Goal: Task Accomplishment & Management: Complete application form

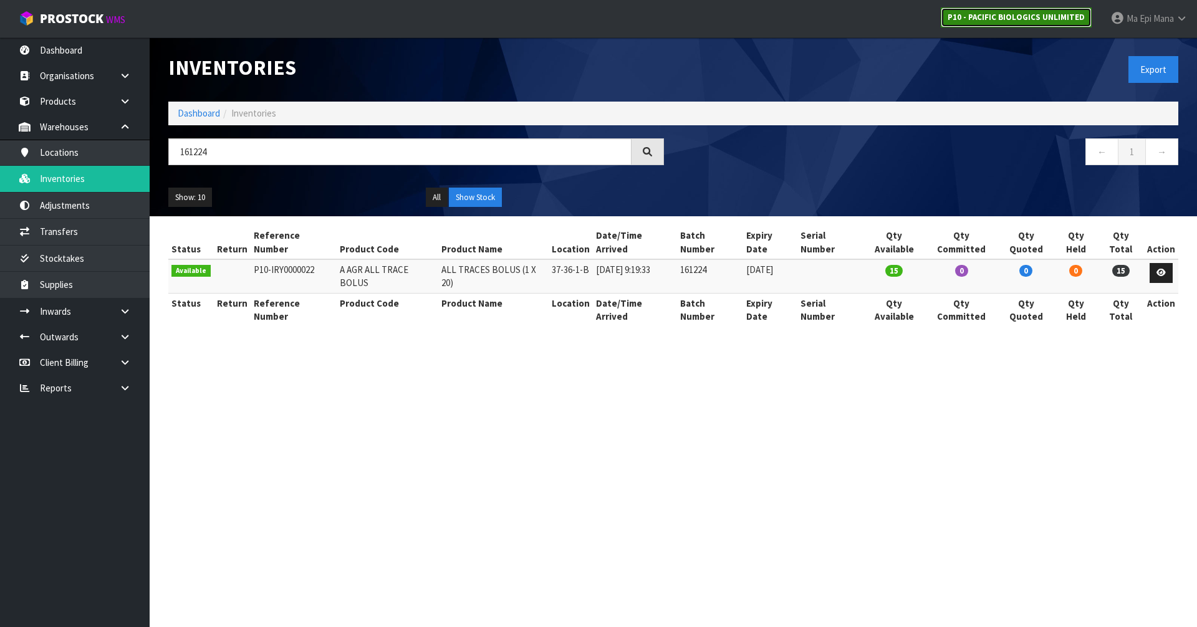
click at [972, 17] on strong "P10 - PACIFIC BIOLOGICS UNLIMITED" at bounding box center [1015, 17] width 137 height 11
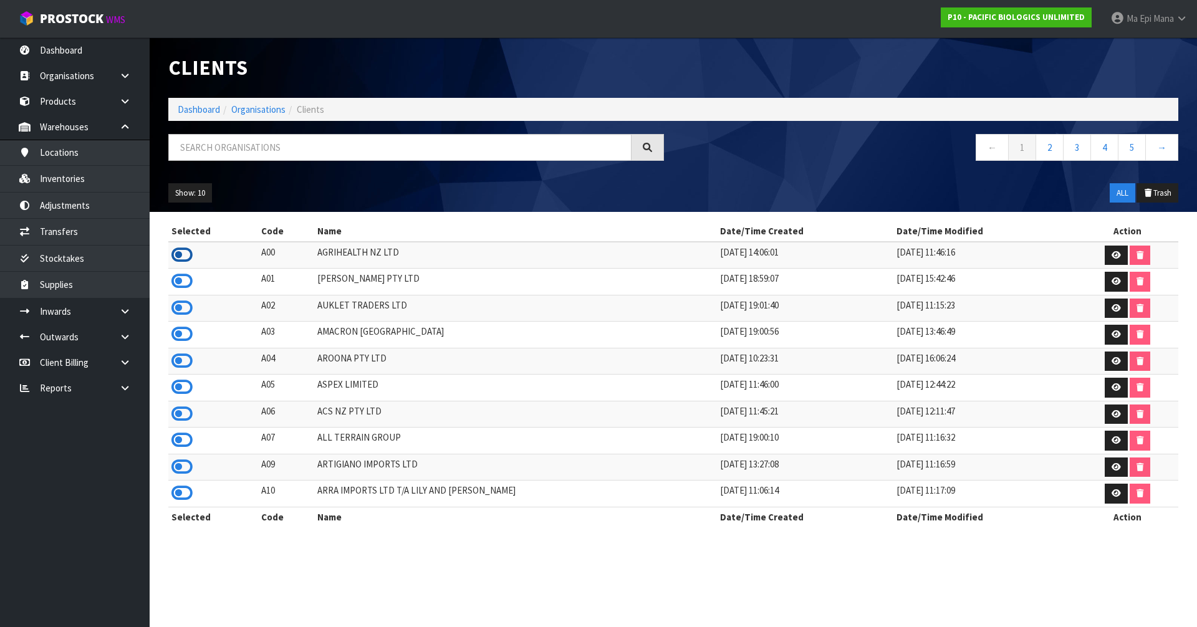
click at [184, 254] on icon at bounding box center [181, 255] width 21 height 19
click at [110, 180] on link "Inventories" at bounding box center [75, 179] width 150 height 26
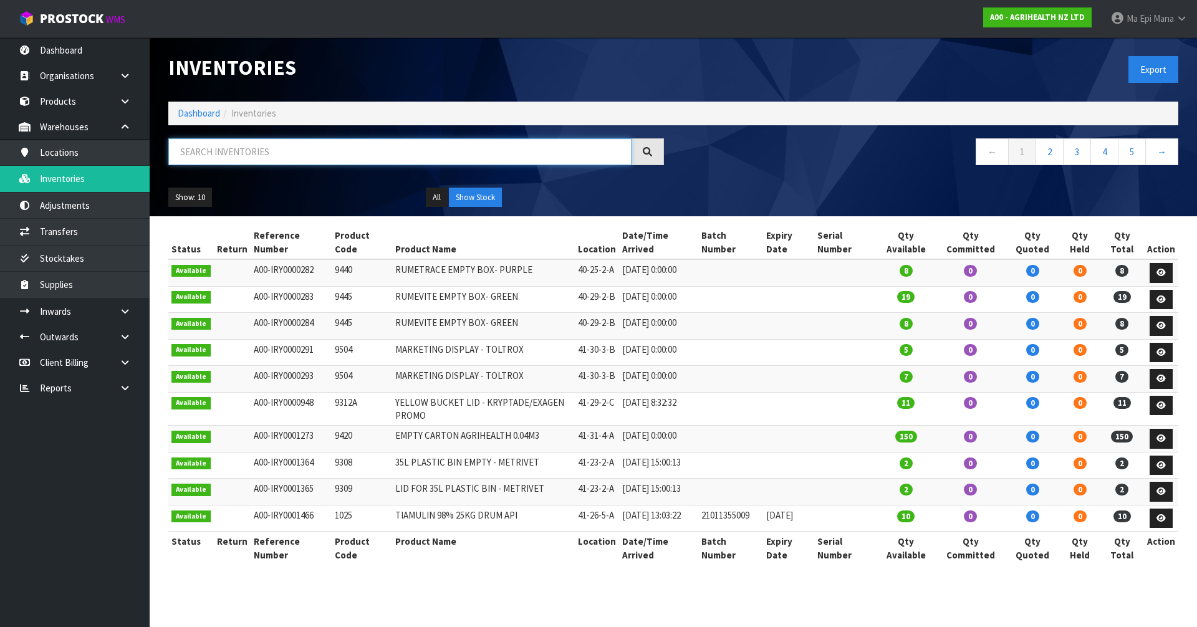
click at [272, 157] on input "text" at bounding box center [399, 151] width 463 height 27
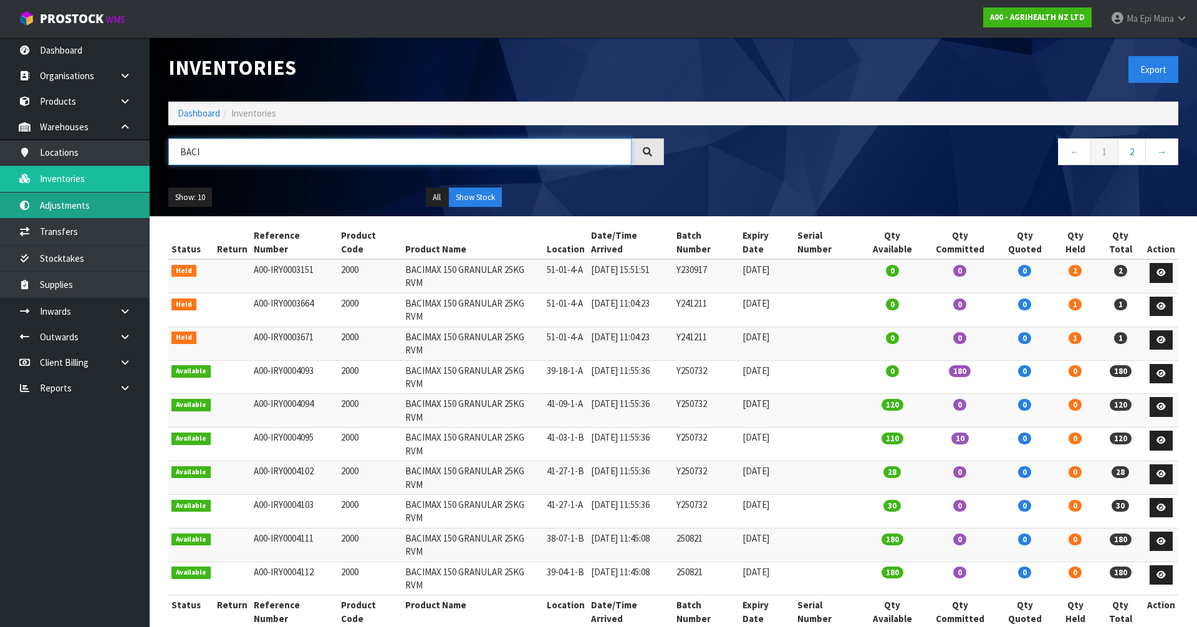
type input "BACI"
click at [74, 204] on link "Adjustments" at bounding box center [75, 206] width 150 height 26
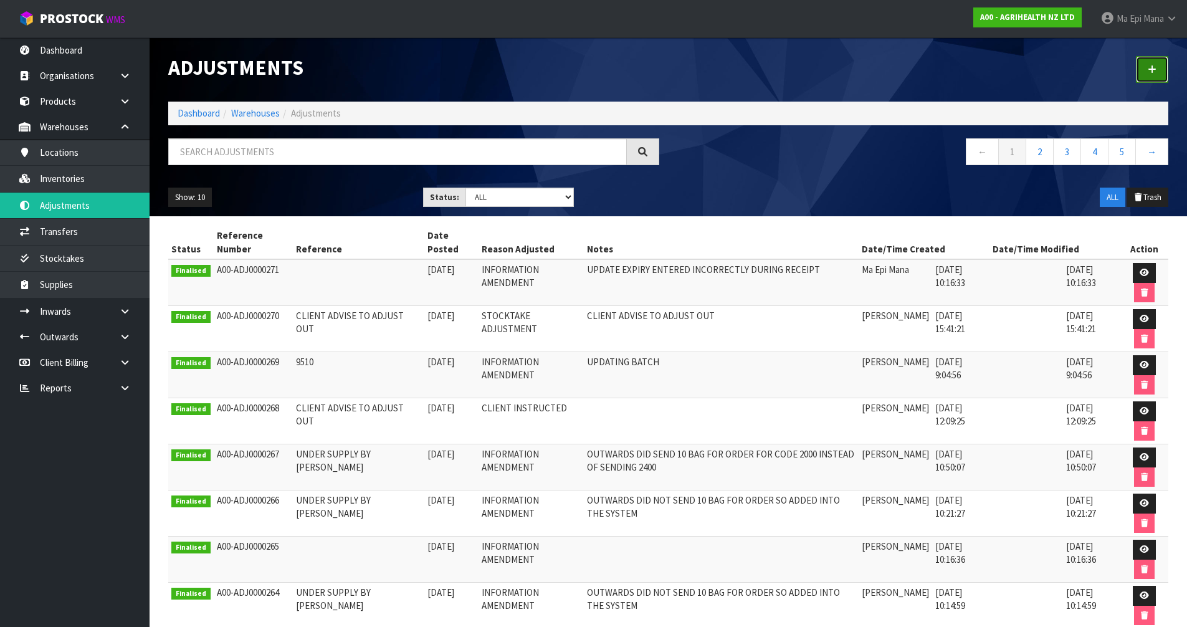
click at [1156, 67] on icon at bounding box center [1152, 69] width 9 height 9
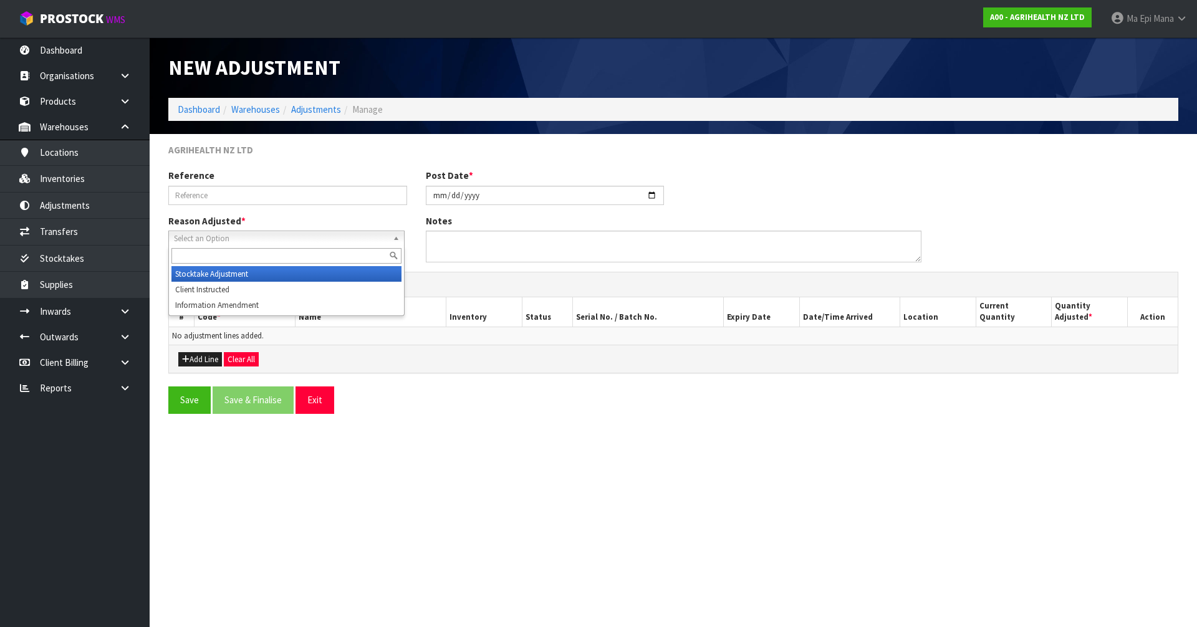
click at [216, 234] on span "Select an Option" at bounding box center [281, 238] width 214 height 15
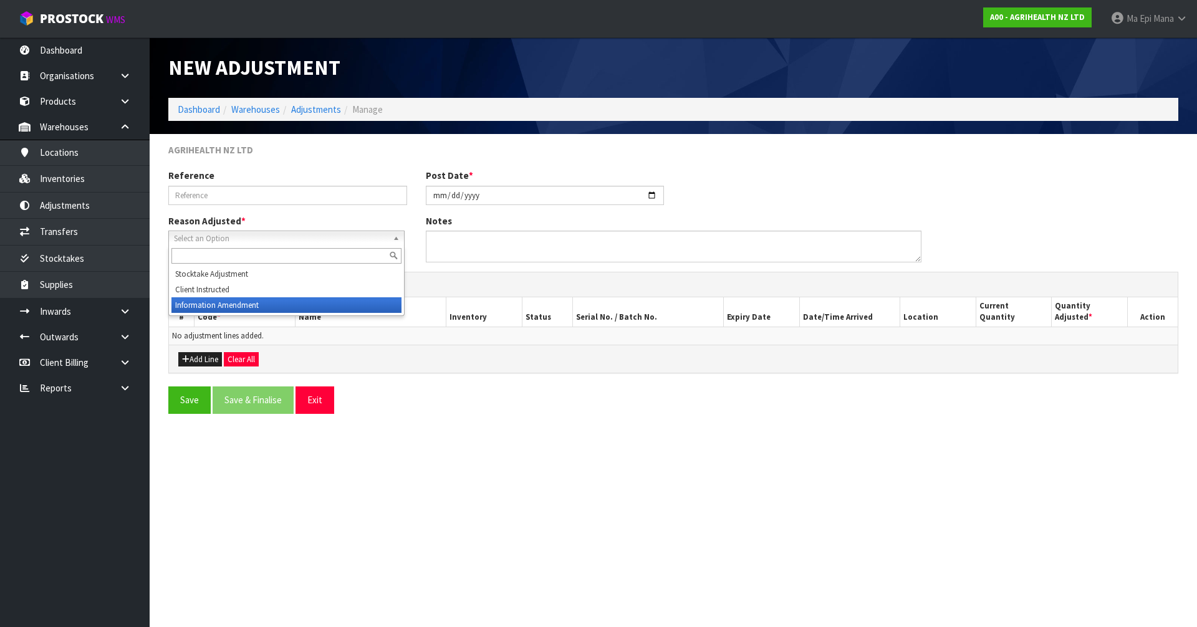
click at [228, 307] on li "Information Amendment" at bounding box center [286, 305] width 230 height 16
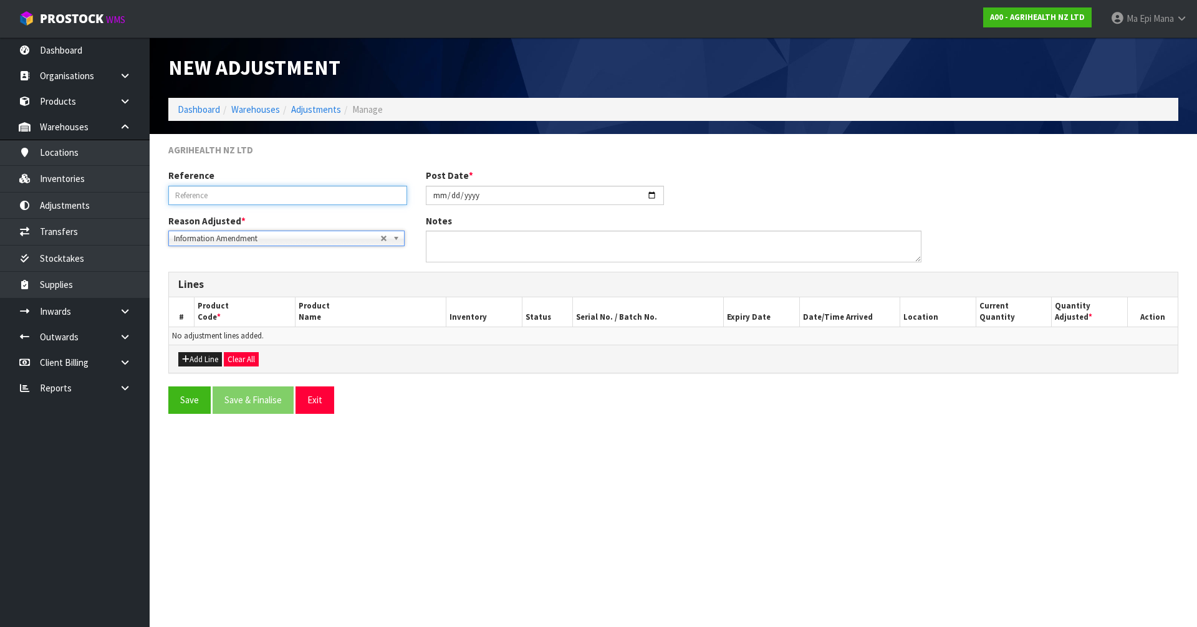
click at [257, 193] on input "text" at bounding box center [287, 195] width 239 height 19
type input "UPDATING BATCH#"
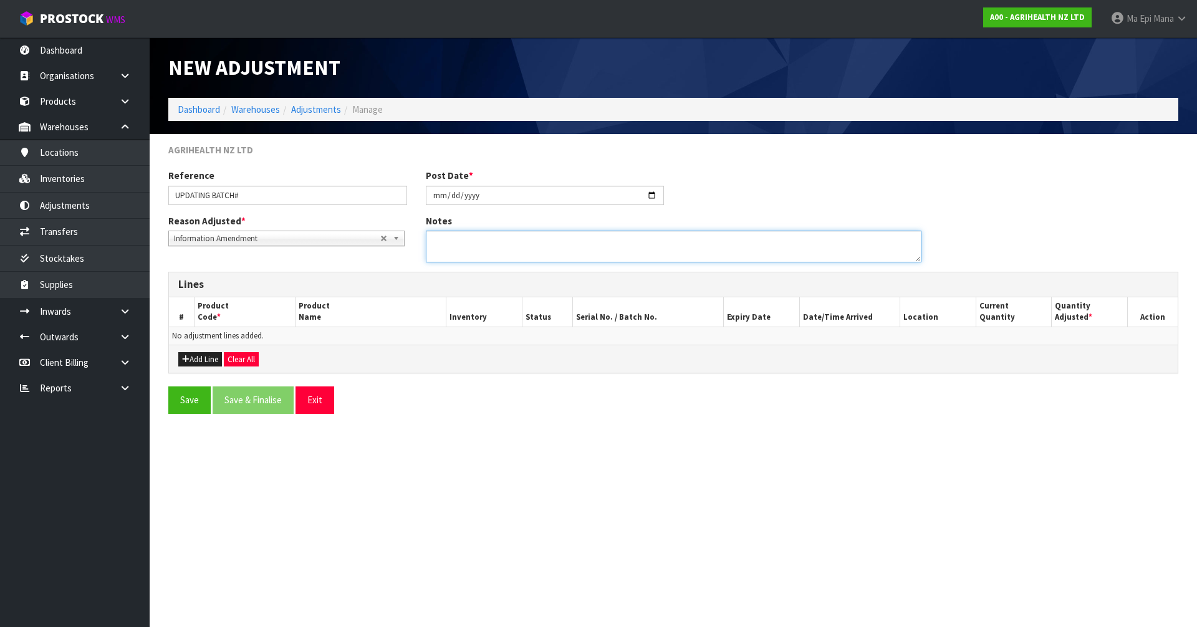
click at [505, 242] on textarea at bounding box center [673, 247] width 495 height 32
type textarea "UPDATING BATCH# DUE TO MISSING LETTER, ADJUSTMENT NEEDED TO CORRECT SOH"
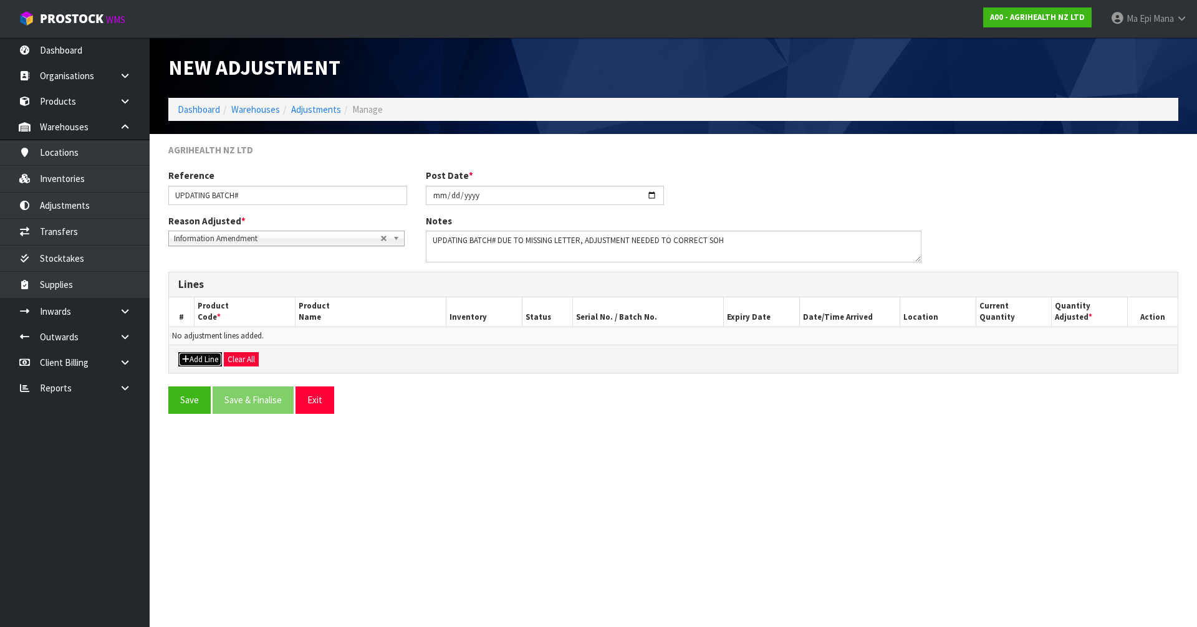
click at [203, 356] on button "Add Line" at bounding box center [200, 359] width 44 height 15
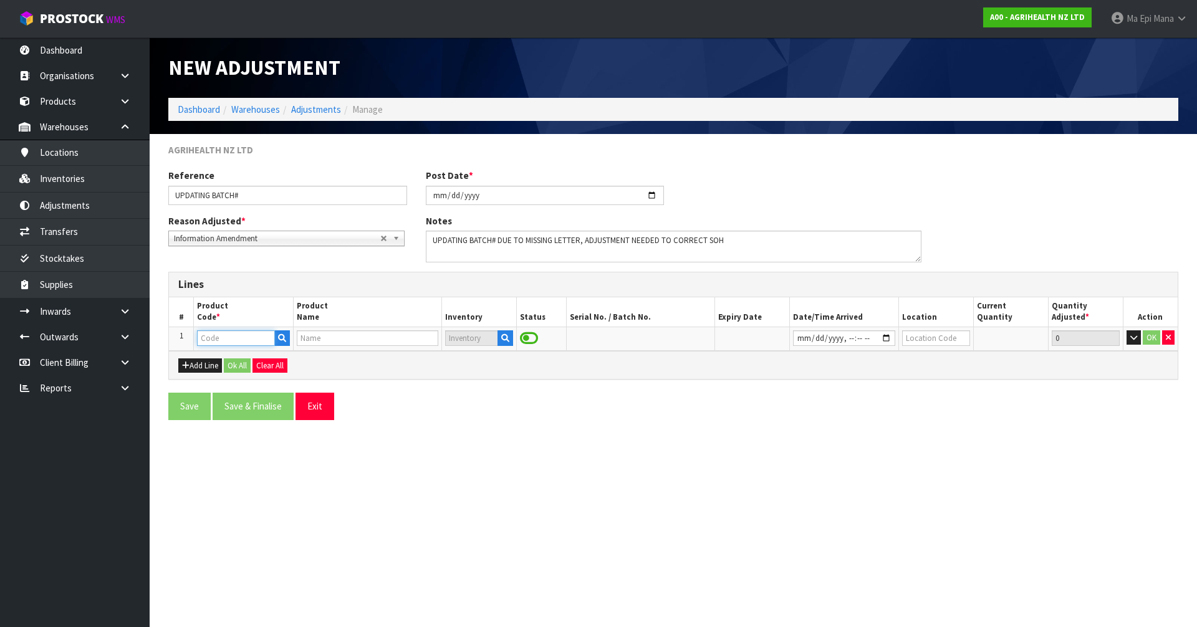
click at [237, 333] on input "text" at bounding box center [235, 338] width 77 height 16
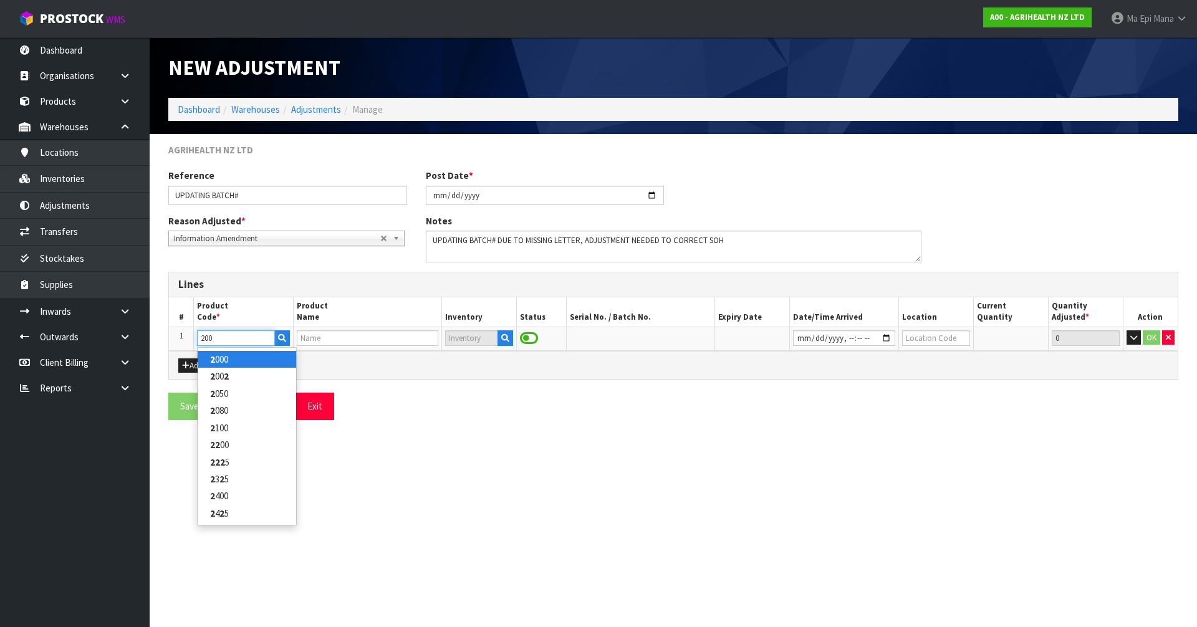
type input "2000"
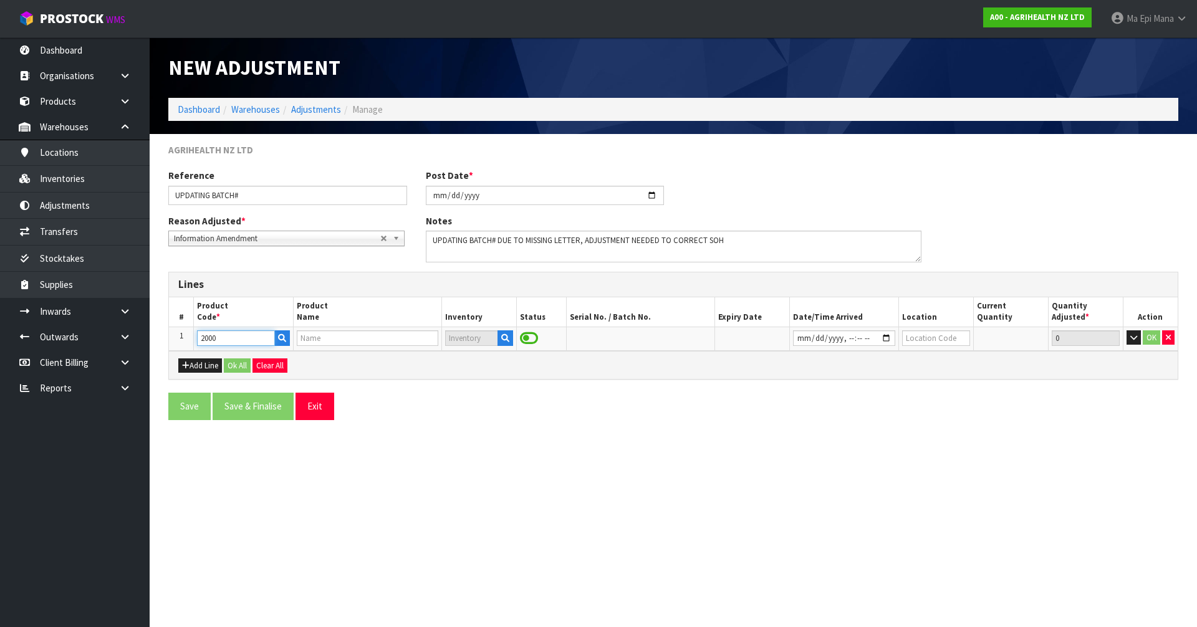
type input "BACIMAX 150 GRANULAR 25KG RVM"
type input "2000"
click at [502, 340] on icon "button" at bounding box center [503, 338] width 8 height 8
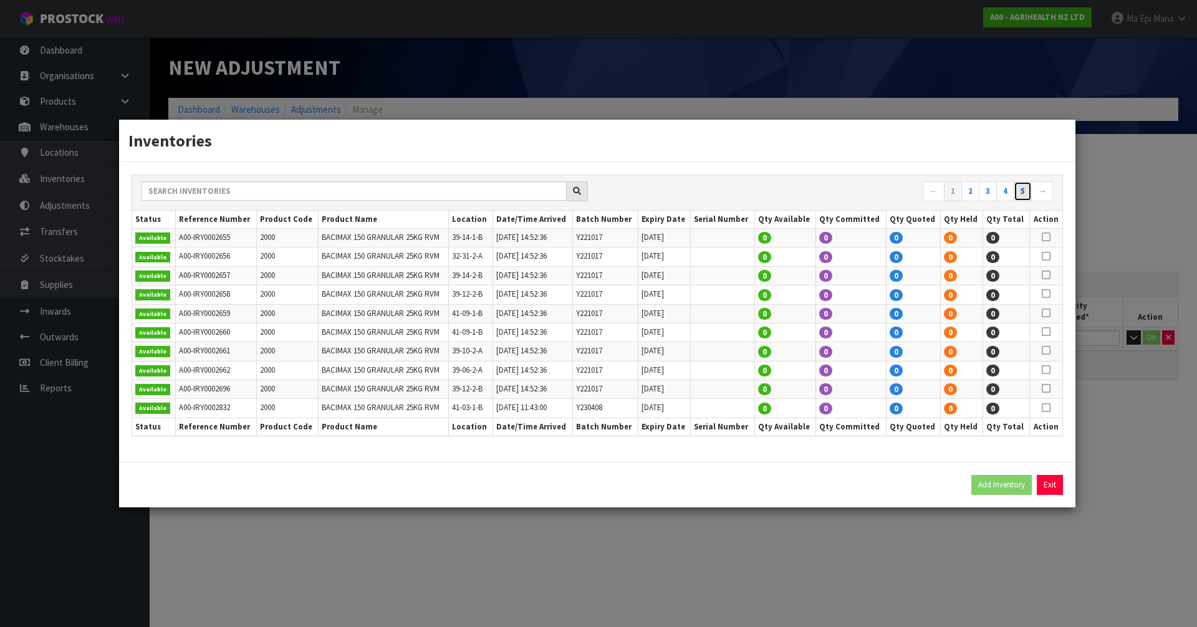
click at [1028, 193] on link "5" at bounding box center [1022, 191] width 18 height 20
click at [1025, 194] on link "7" at bounding box center [1022, 191] width 18 height 20
click at [1025, 194] on link "9" at bounding box center [1022, 191] width 18 height 20
click at [1026, 198] on link "11" at bounding box center [1020, 191] width 22 height 20
click at [1026, 198] on link "13" at bounding box center [1020, 191] width 22 height 20
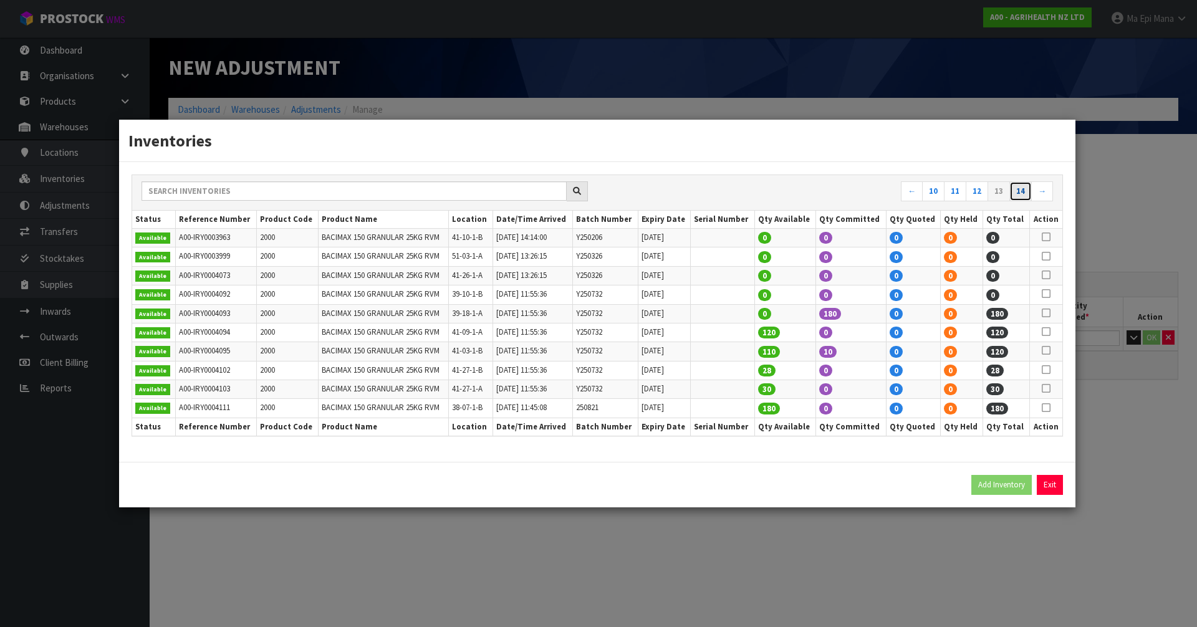
click at [1026, 198] on link "14" at bounding box center [1020, 191] width 22 height 20
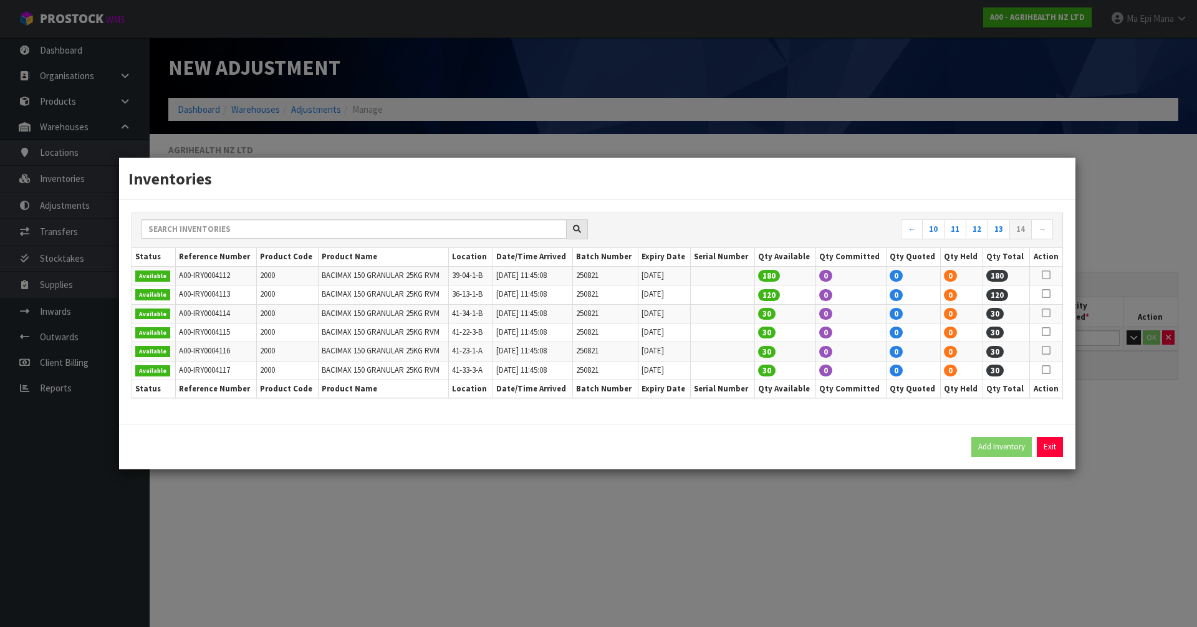
click at [1047, 275] on icon at bounding box center [1045, 275] width 9 height 1
click at [1045, 294] on icon at bounding box center [1045, 294] width 9 height 1
click at [1048, 313] on icon at bounding box center [1045, 313] width 9 height 1
click at [1047, 332] on icon at bounding box center [1045, 332] width 9 height 1
click at [1049, 350] on icon at bounding box center [1045, 350] width 9 height 1
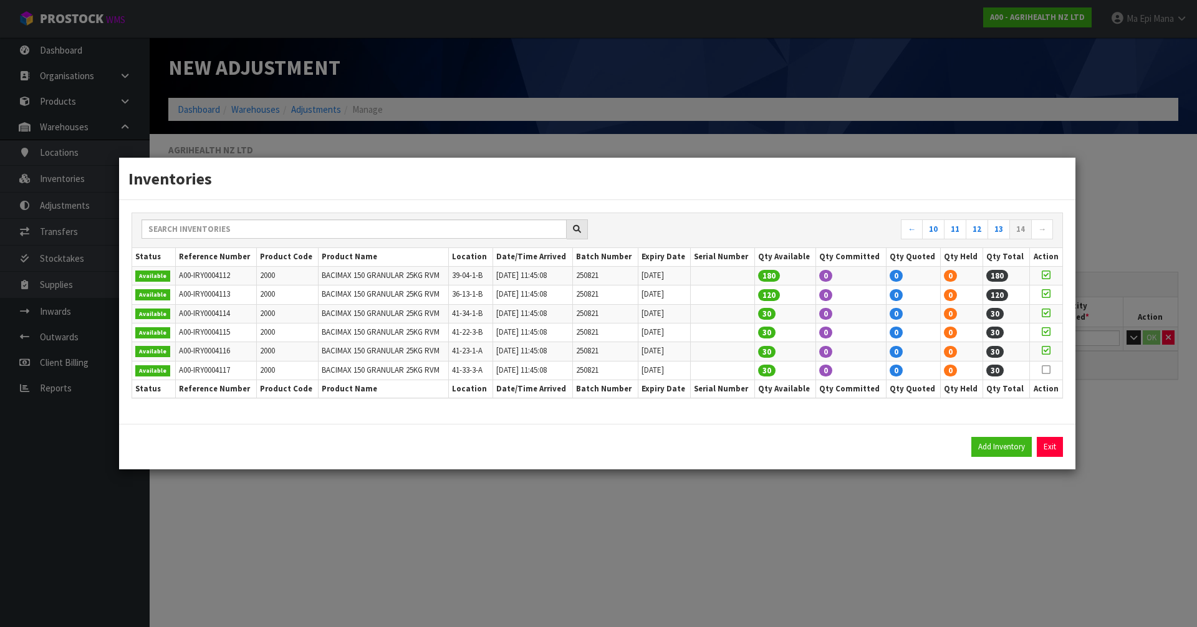
click at [1048, 375] on span at bounding box center [1045, 370] width 9 height 11
click at [995, 234] on link "13" at bounding box center [998, 229] width 22 height 20
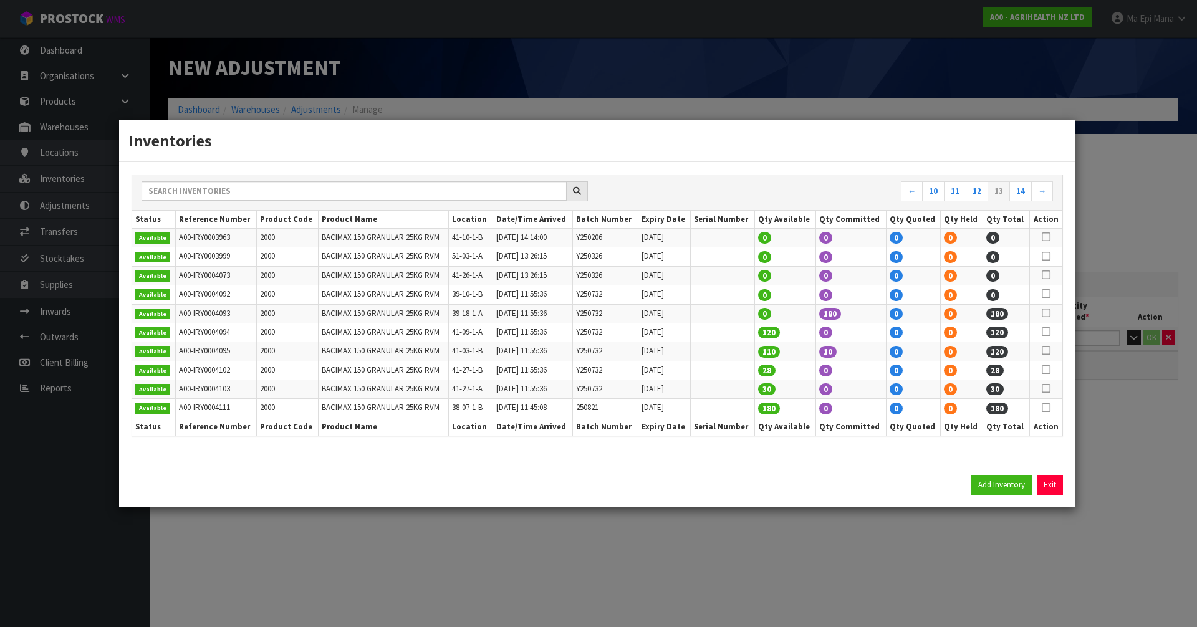
click at [1045, 408] on icon at bounding box center [1045, 408] width 9 height 1
click at [997, 478] on button "Add Inventory" at bounding box center [1001, 485] width 60 height 20
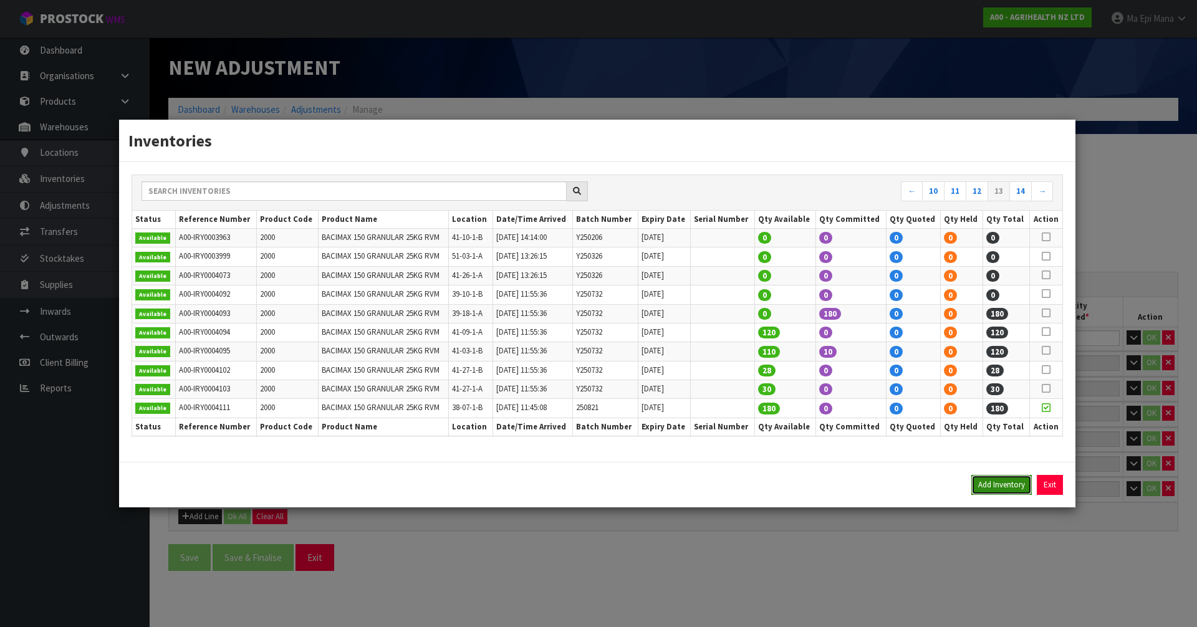
type input "A00-IRY0004112"
type input "2025-09-15T11:45:08"
type input "39-04-1-B"
type input "A00-IRY0004111"
type input "2025-09-15T11:45:08"
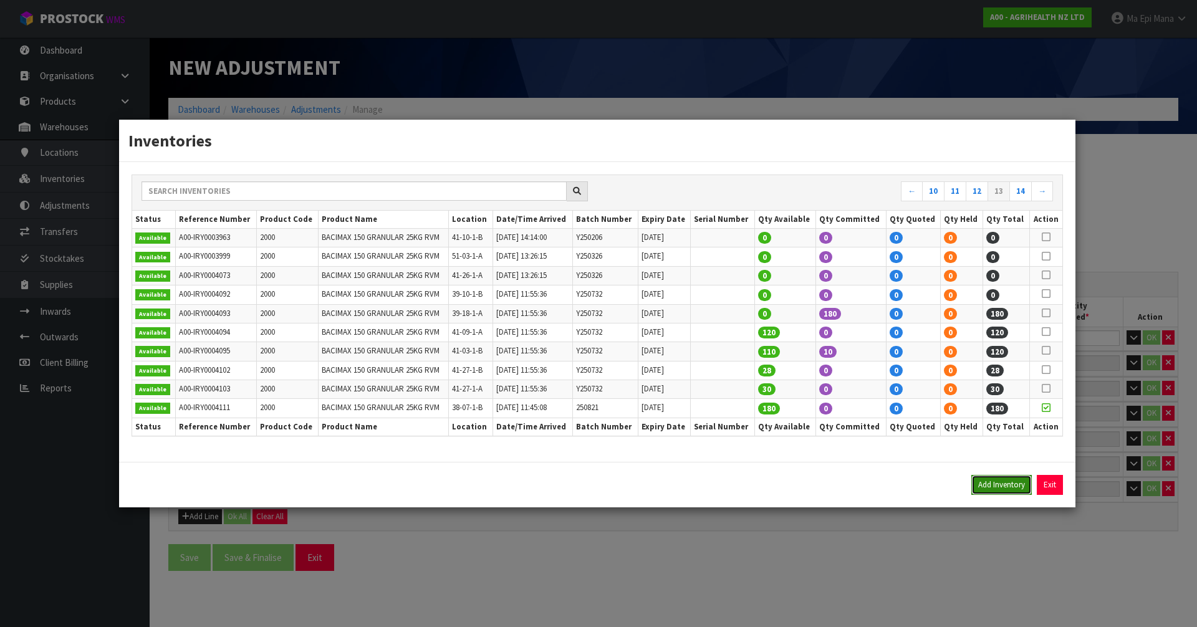
type input "38-07-1-B"
type input "250821"
type input "2027-08-14"
type input "A00-IRY0004113"
type input "2025-09-15T11:45:08"
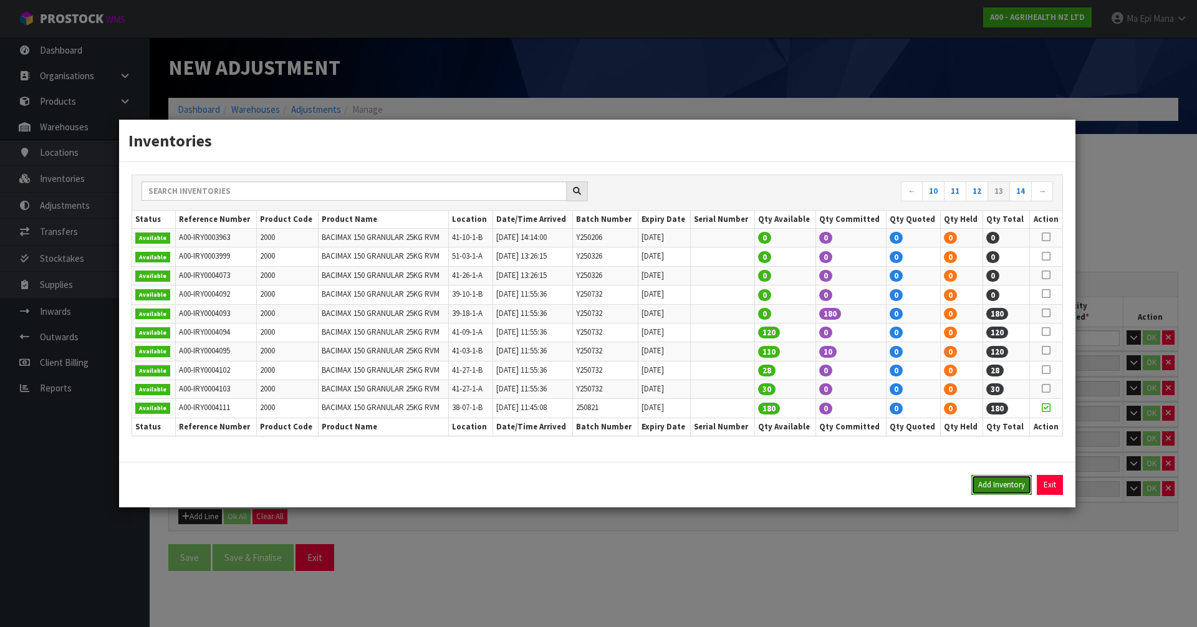
type input "36-13-1-B"
type input "A00-IRY0004114"
type input "2025-09-15T11:45:08"
type input "41-34-1-B"
type input "A00-IRY0004115"
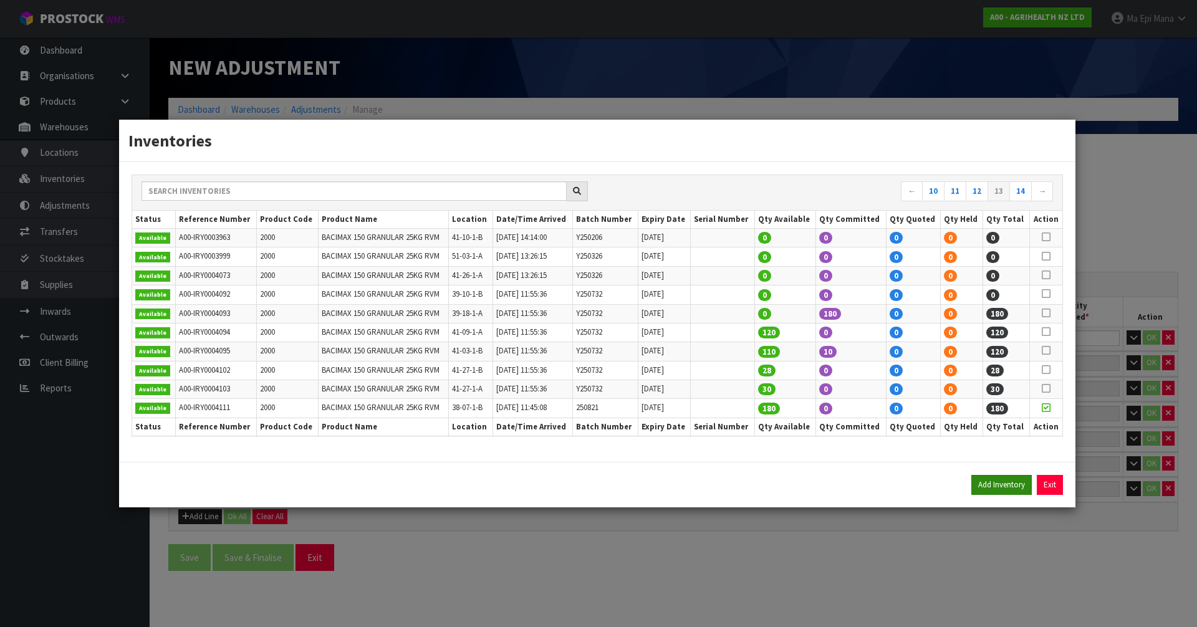
type input "2025-09-15T11:45:08"
type input "41-22-3-B"
type input "A00-IRY0004116"
type input "2025-09-15T11:45:08"
type input "41-23-1-A"
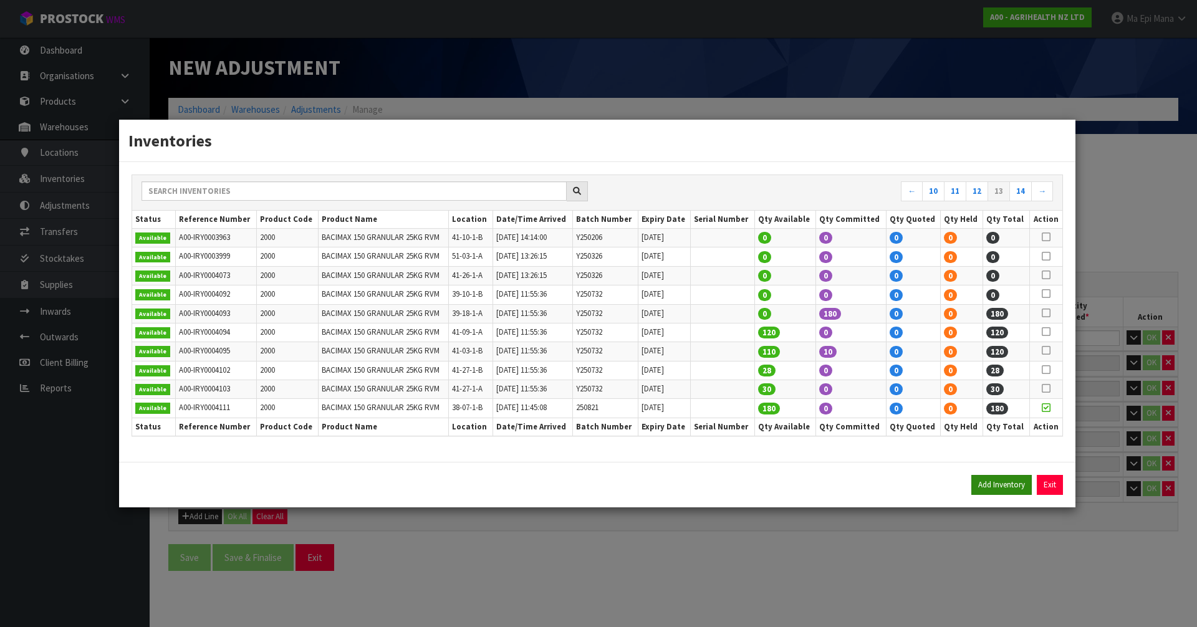
type input "A00-IRY0004117"
type input "2025-09-15T11:45:08"
type input "41-33-3-A"
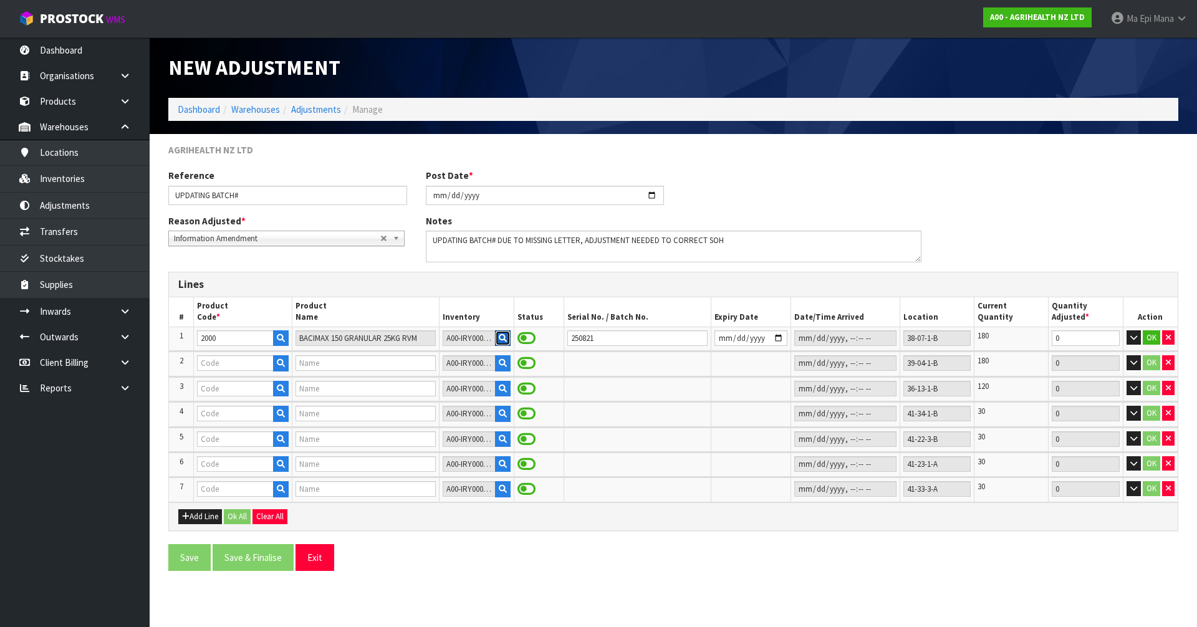
type input "2000"
type input "BACIMAX 150 GRANULAR 25KG RVM"
type input "2000"
type input "BACIMAX 150 GRANULAR 25KG RVM"
type input "2000"
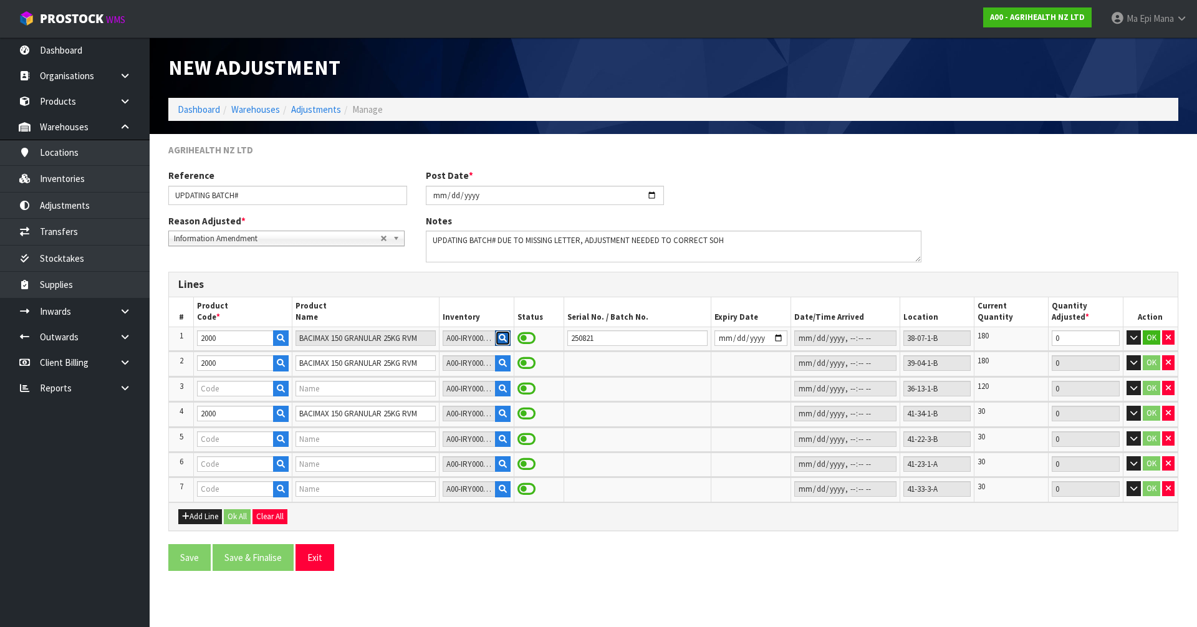
type input "BACIMAX 150 GRANULAR 25KG RVM"
type input "2000"
type input "BACIMAX 150 GRANULAR 25KG RVM"
type input "2000"
type input "BACIMAX 150 GRANULAR 25KG RVM"
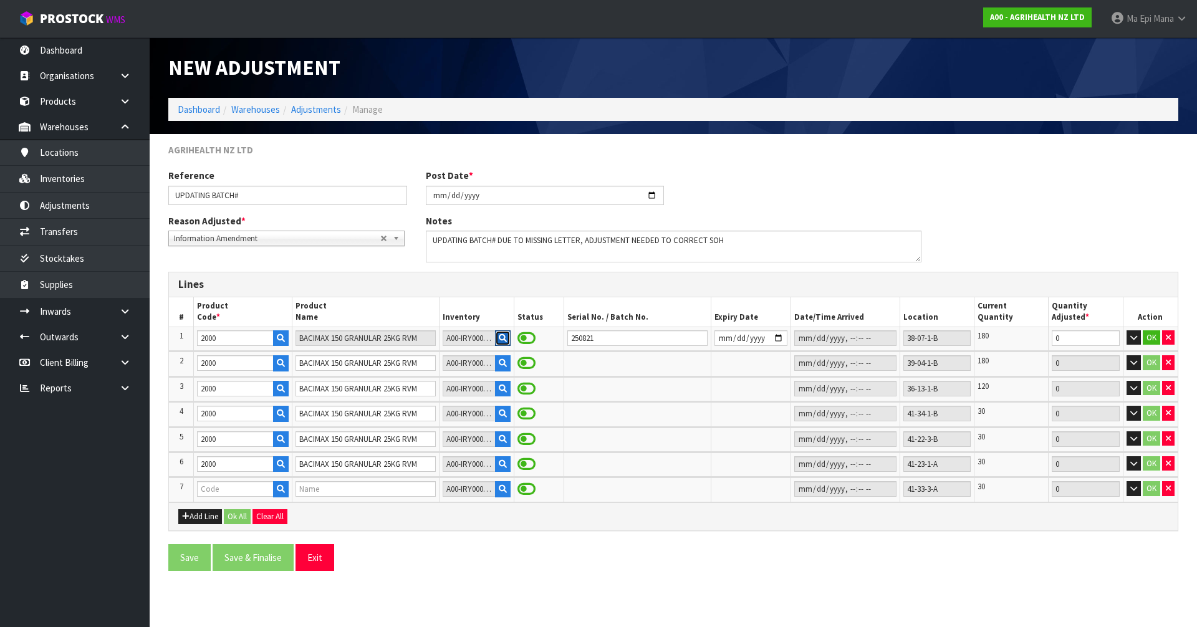
type input "2000"
type input "BACIMAX 150 GRANULAR 25KG RVM"
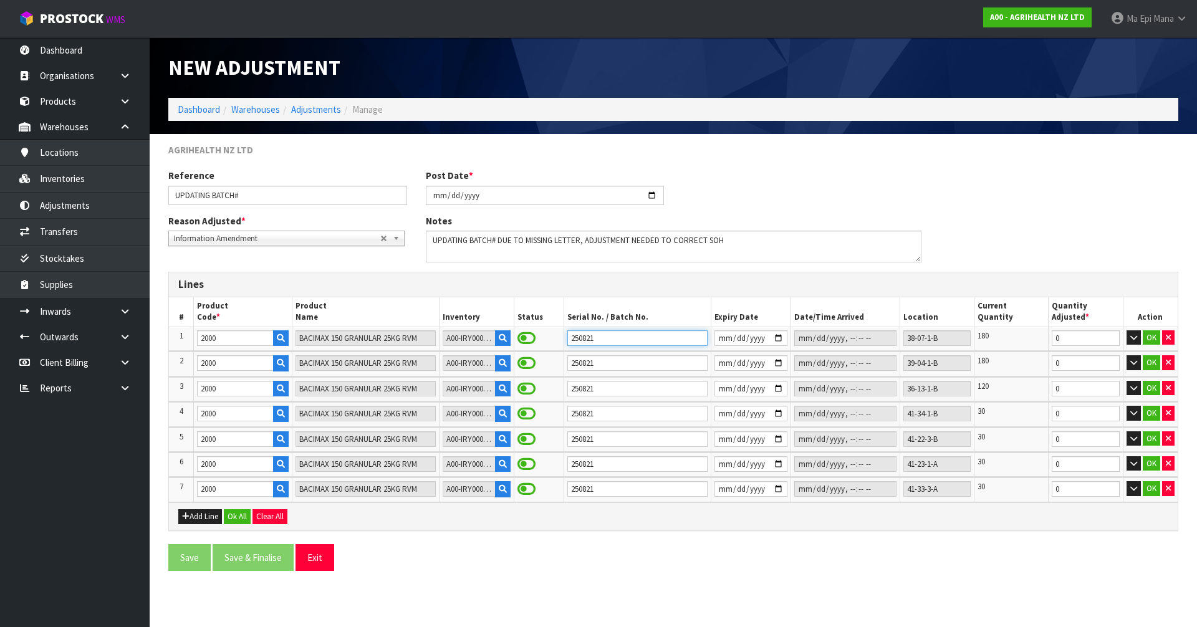
click at [567, 339] on input "250821" at bounding box center [637, 338] width 140 height 16
type input "Y250821"
click at [567, 368] on input "250821" at bounding box center [637, 363] width 140 height 16
type input "Y250821"
click at [567, 392] on input "250821" at bounding box center [637, 389] width 140 height 16
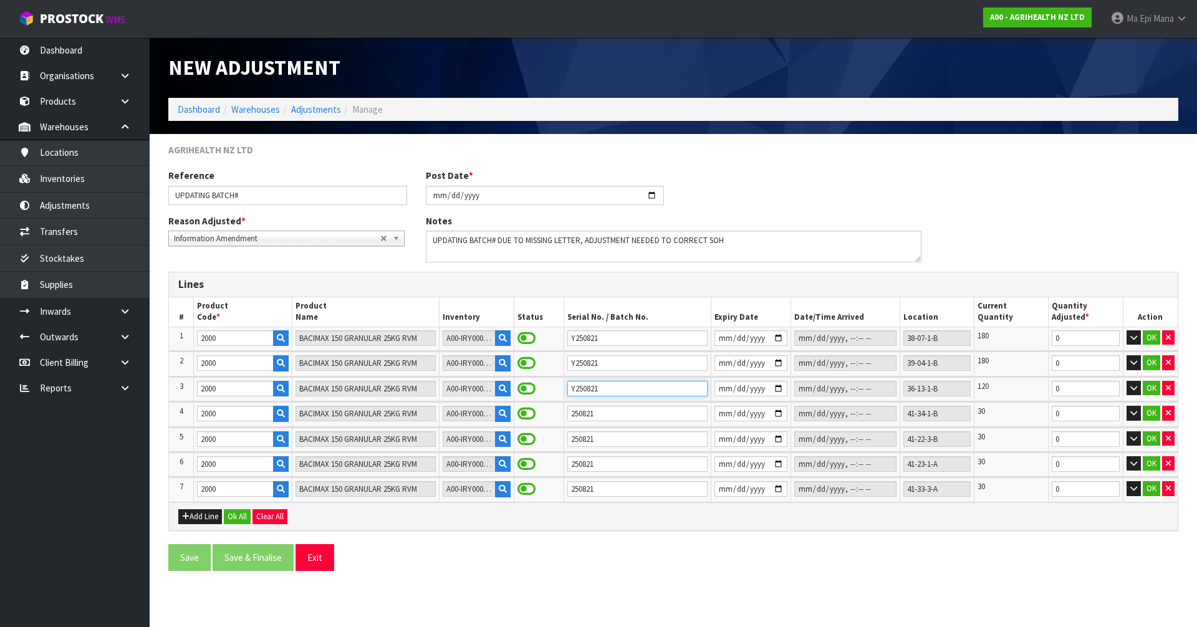
type input "Y250821"
click at [567, 414] on input "250821" at bounding box center [637, 414] width 140 height 16
type input "Y250821"
click at [567, 438] on input "250821" at bounding box center [637, 439] width 140 height 16
type input "Y250821"
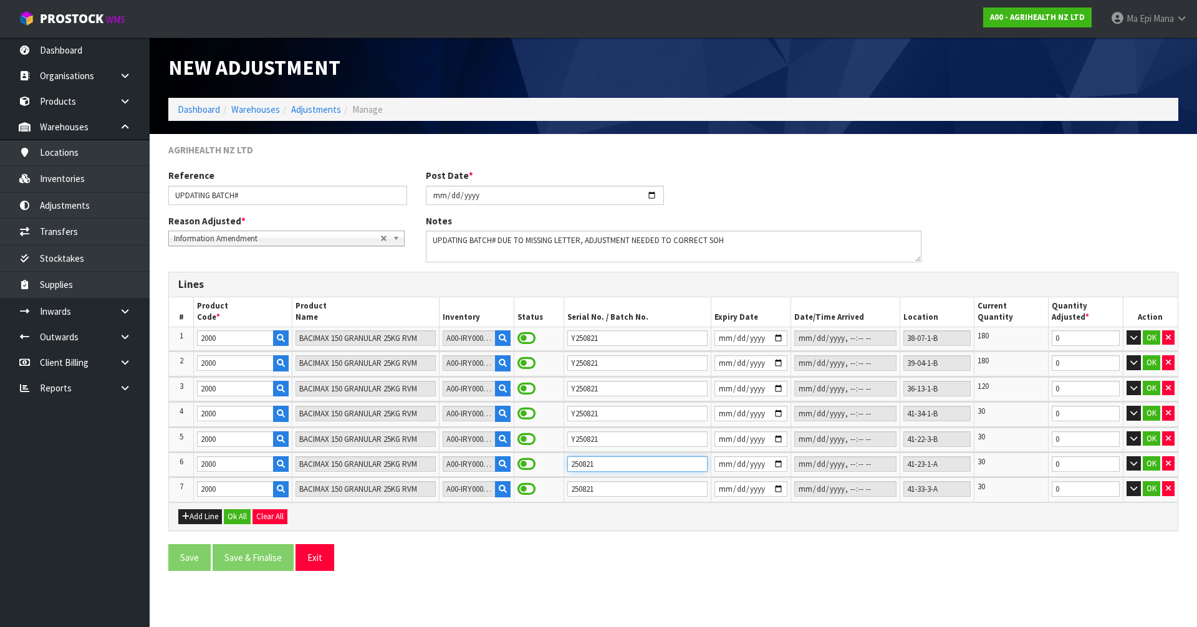
click at [567, 460] on input "250821" at bounding box center [637, 464] width 140 height 16
type input "Y250821"
click at [567, 490] on input "250821" at bounding box center [637, 489] width 140 height 16
type input "Y250821"
click at [241, 512] on button "Ok All" at bounding box center [237, 516] width 27 height 15
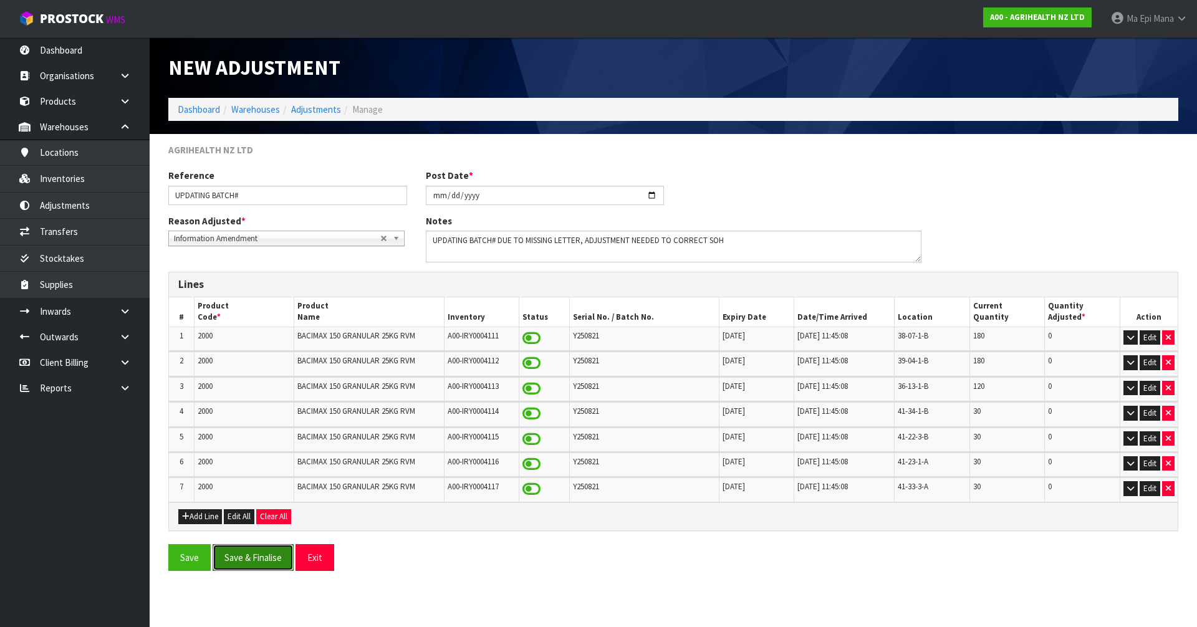
click at [253, 564] on button "Save & Finalise" at bounding box center [253, 557] width 81 height 27
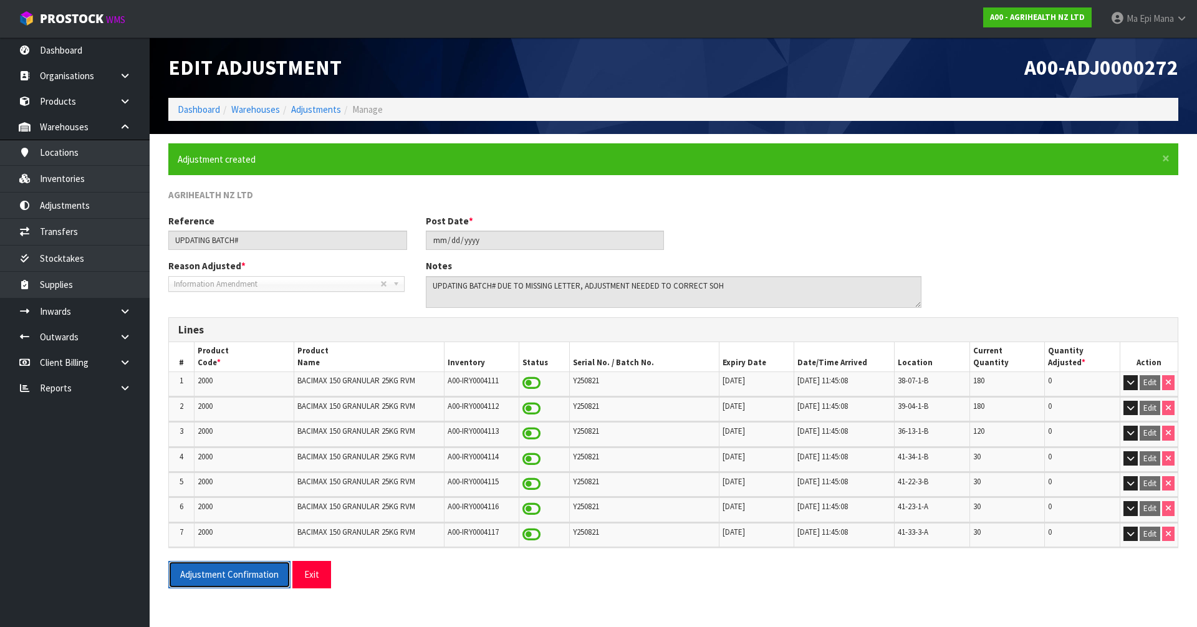
click at [201, 570] on button "Adjustment Confirmation" at bounding box center [229, 574] width 122 height 27
click at [323, 577] on button "Exit" at bounding box center [311, 574] width 39 height 27
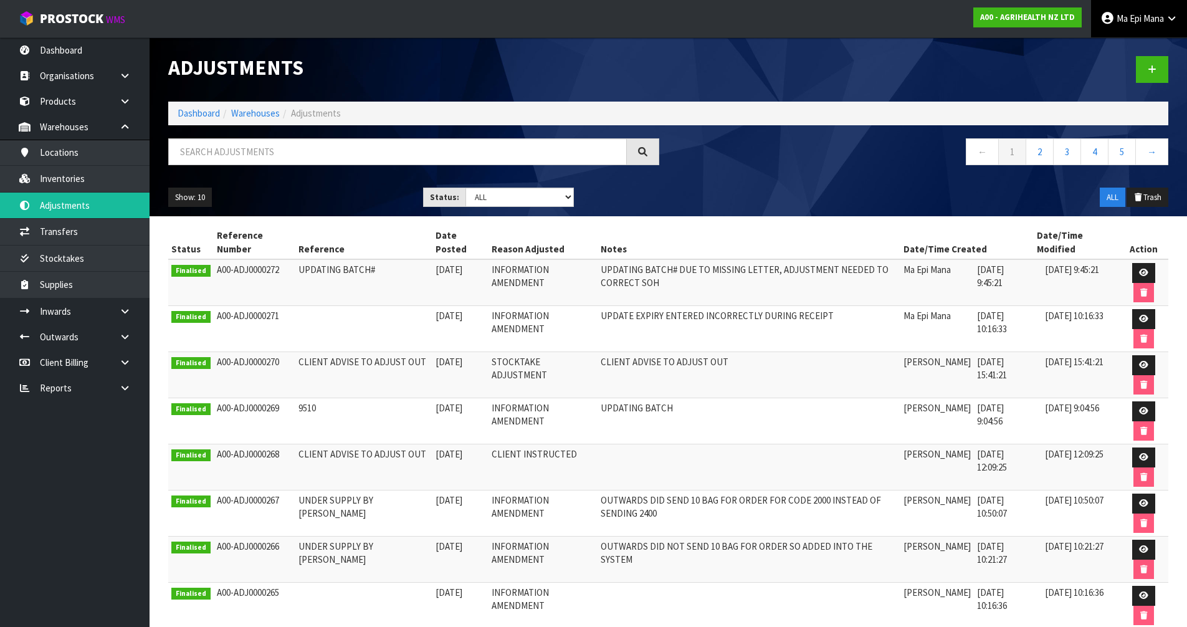
click at [1123, 14] on span "Ma Epi" at bounding box center [1129, 18] width 25 height 12
click at [1117, 49] on link "Logout" at bounding box center [1137, 49] width 98 height 17
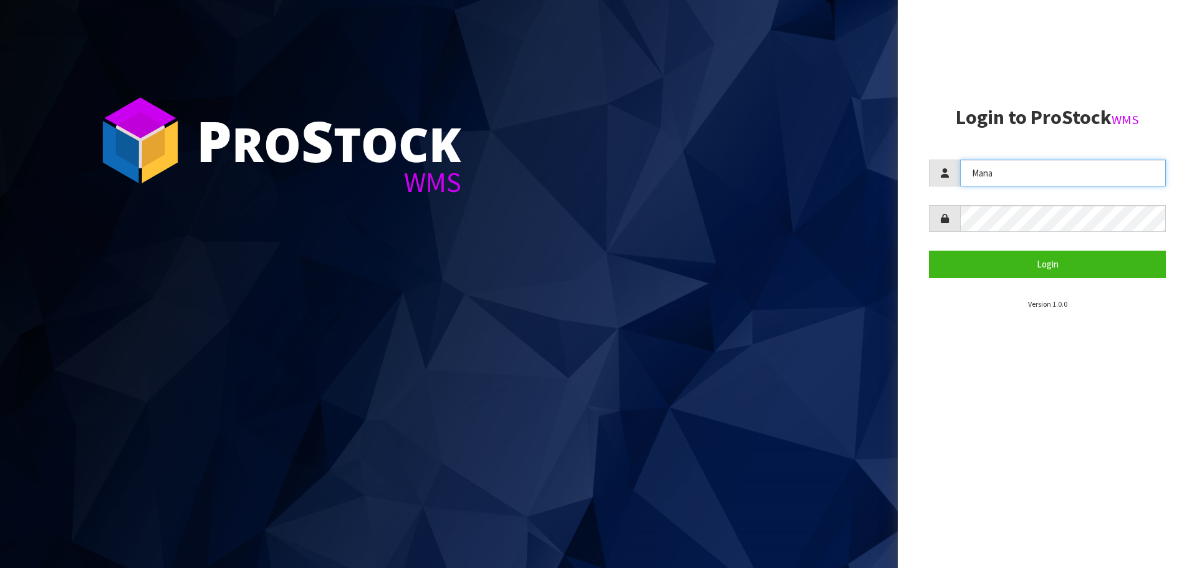
click at [1022, 178] on input "Mana" at bounding box center [1063, 173] width 206 height 27
type input "[PERSON_NAME]"
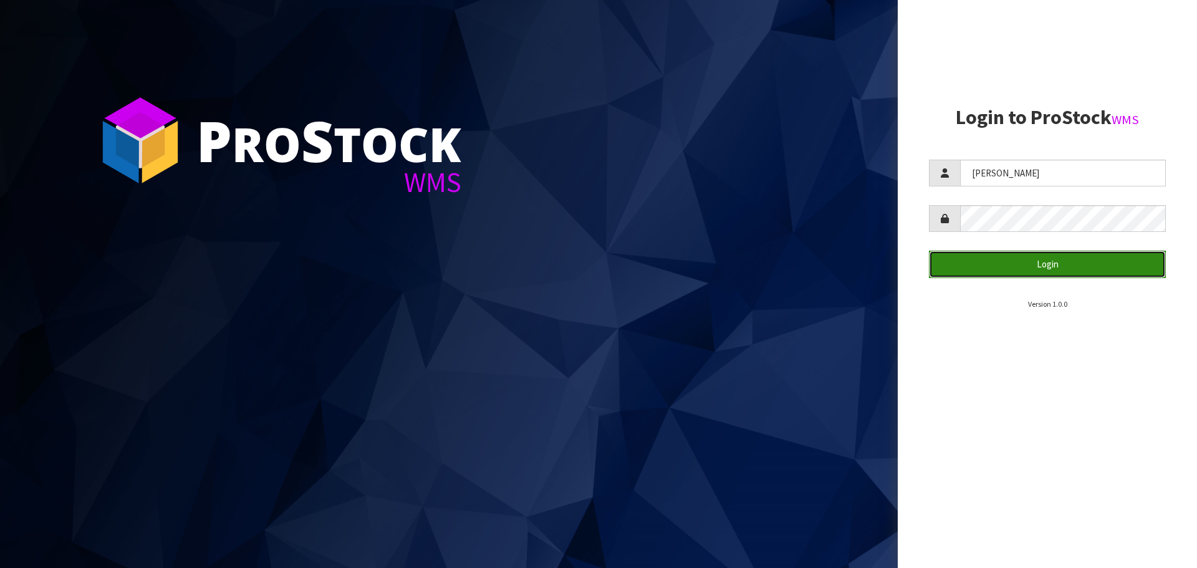
click at [960, 259] on button "Login" at bounding box center [1047, 264] width 237 height 27
